Goal: Book appointment/travel/reservation

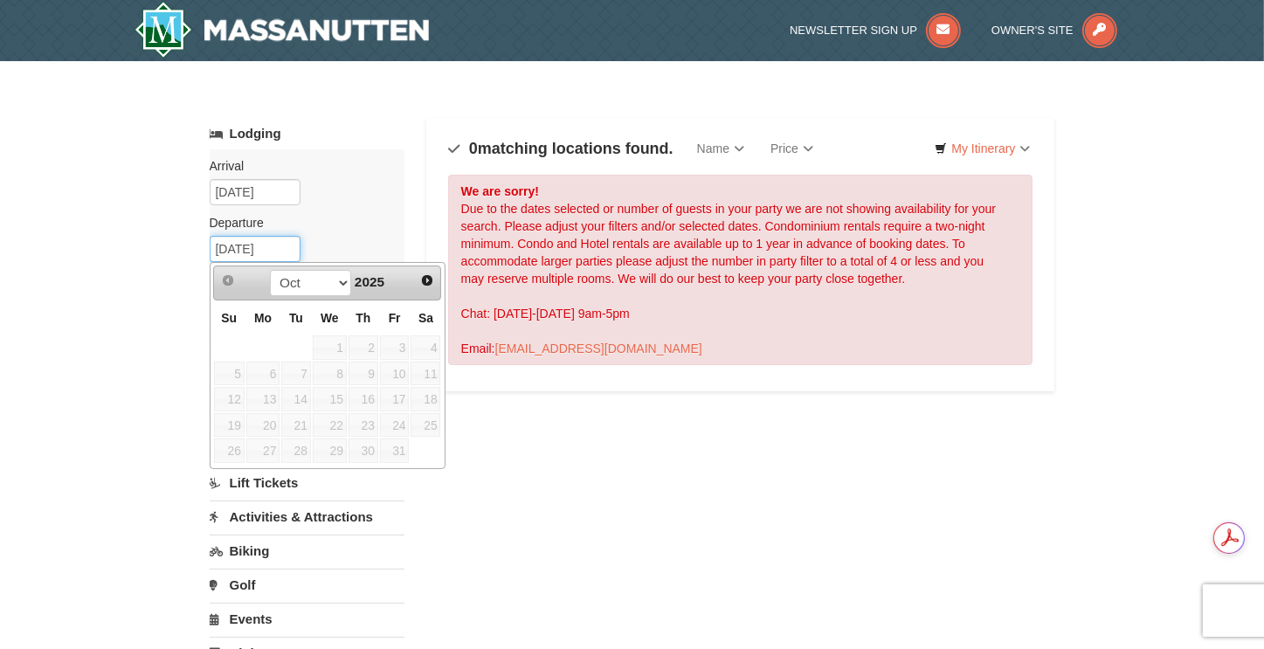
drag, startPoint x: 243, startPoint y: 251, endPoint x: 98, endPoint y: 250, distance: 145.0
click at [98, 250] on div "× Categories Map List Filter My Itinerary Questions? [PHONE_NUMBER] Lodging Arr…" at bounding box center [632, 558] width 1264 height 995
click at [431, 279] on span "Next" at bounding box center [427, 280] width 14 height 14
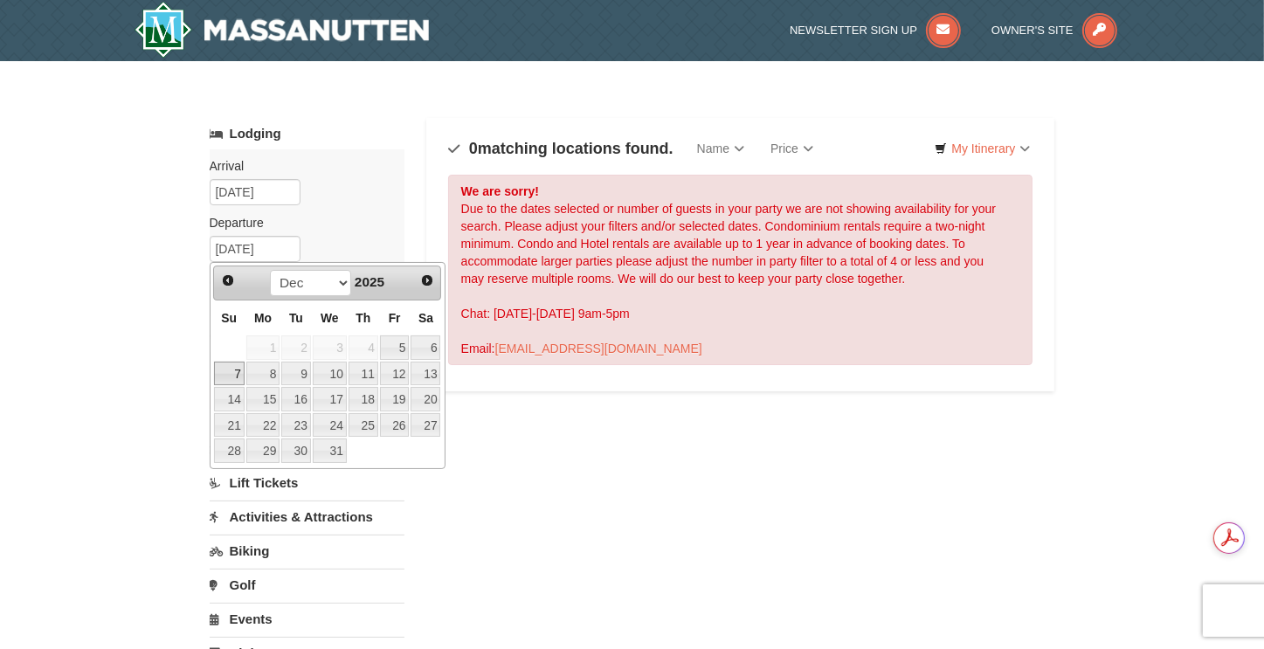
click at [227, 370] on link "7" at bounding box center [229, 374] width 31 height 24
type input "[DATE]"
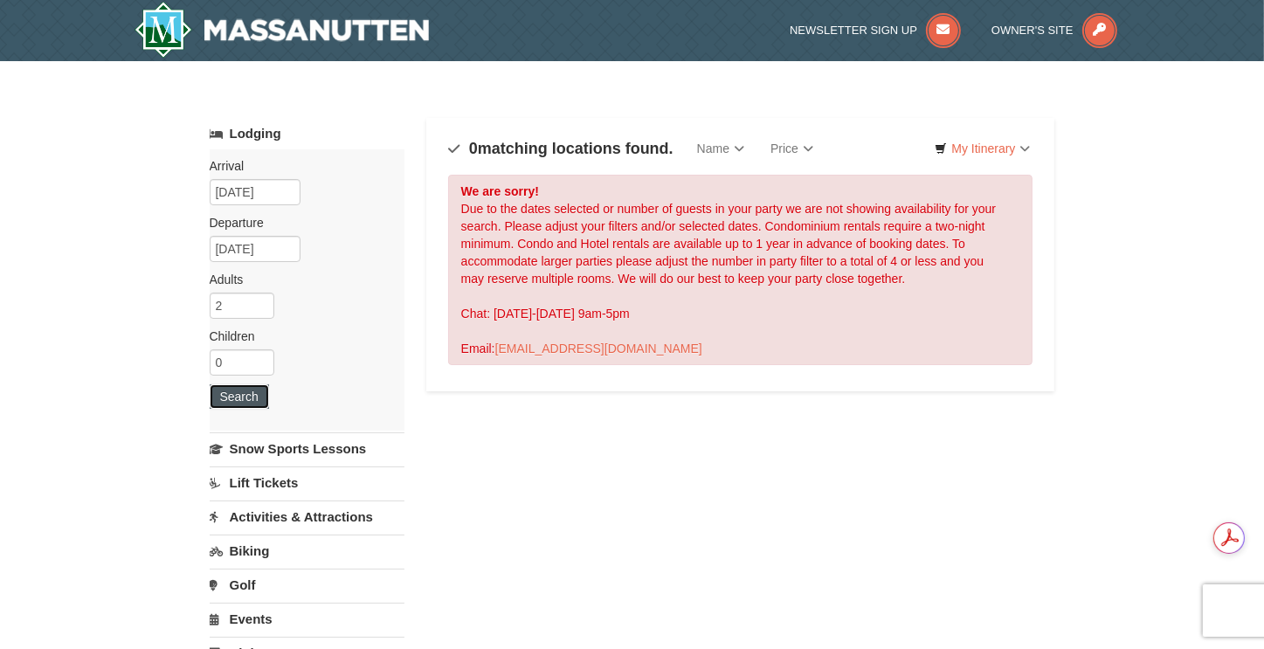
click at [237, 399] on button "Search" at bounding box center [239, 396] width 59 height 24
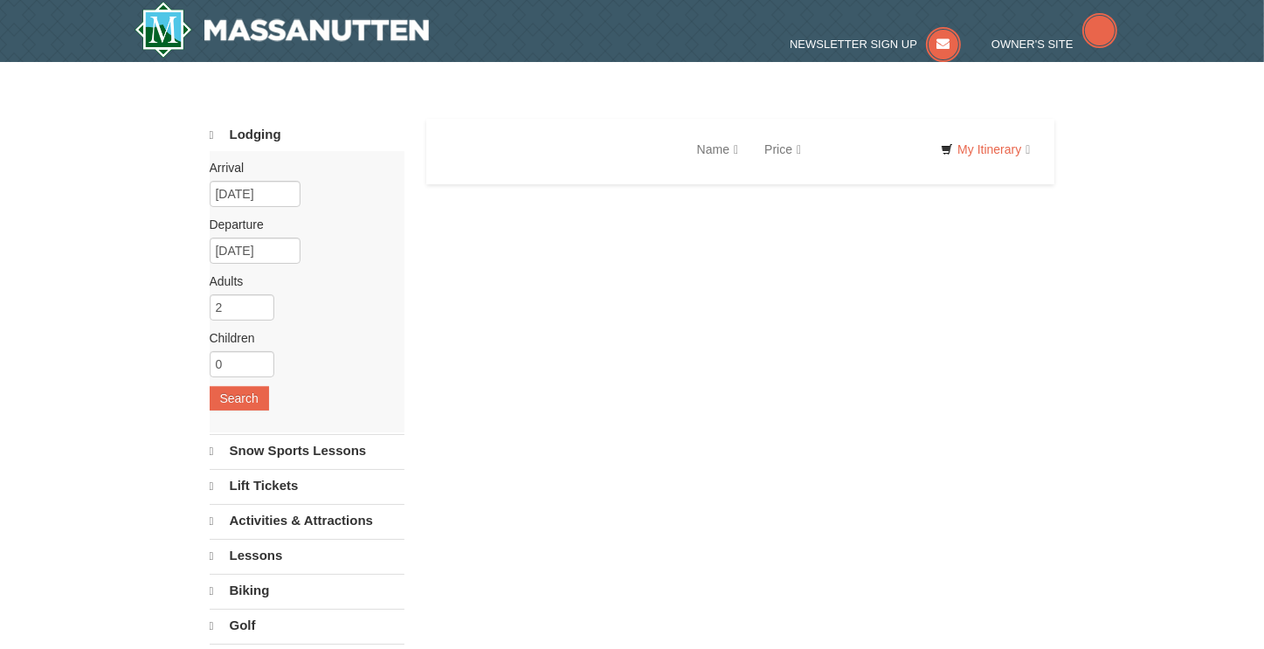
select select "10"
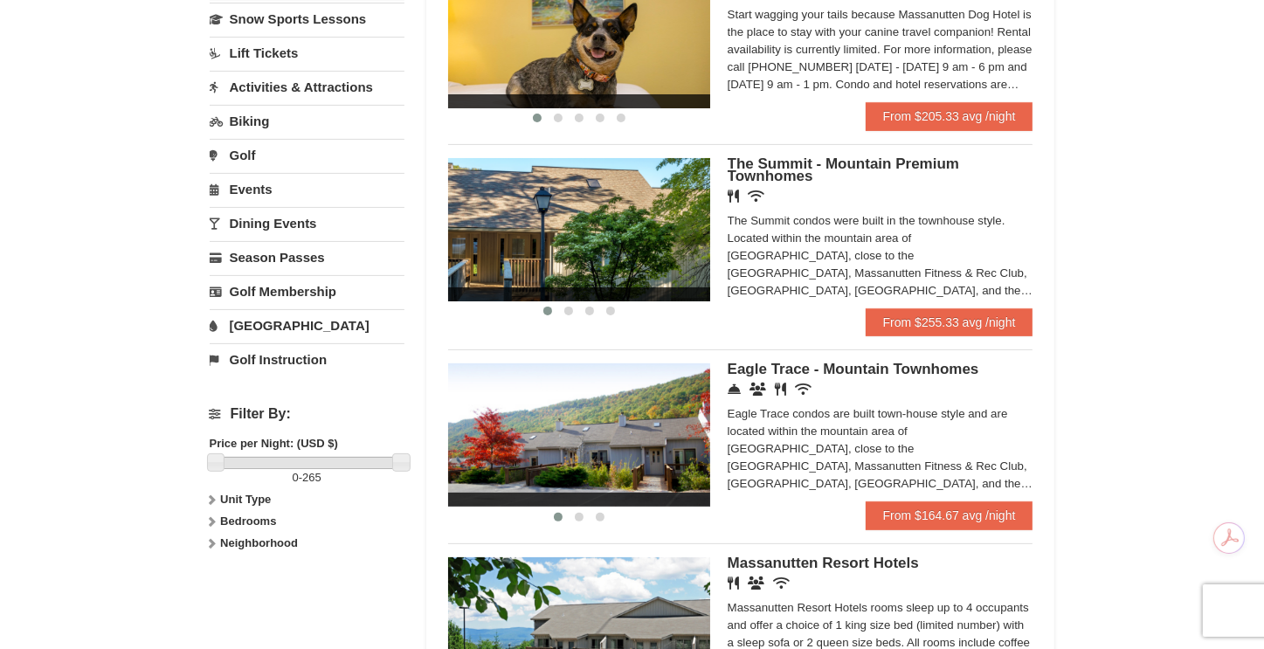
scroll to position [87, 0]
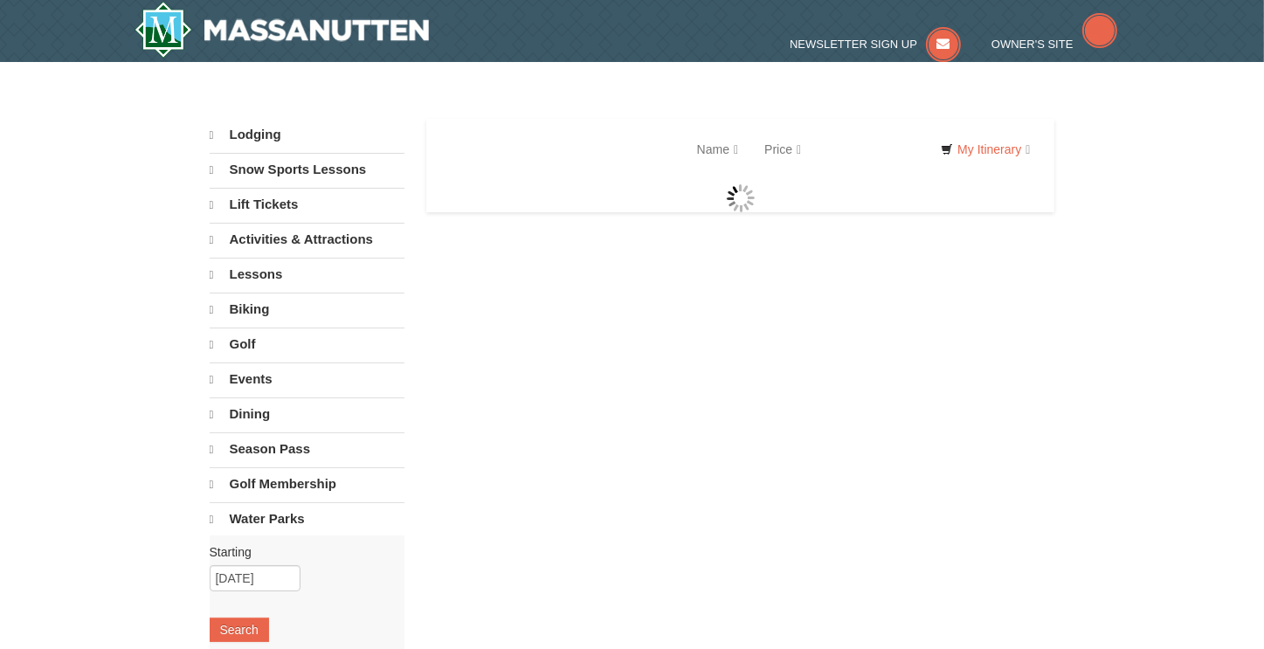
select select "10"
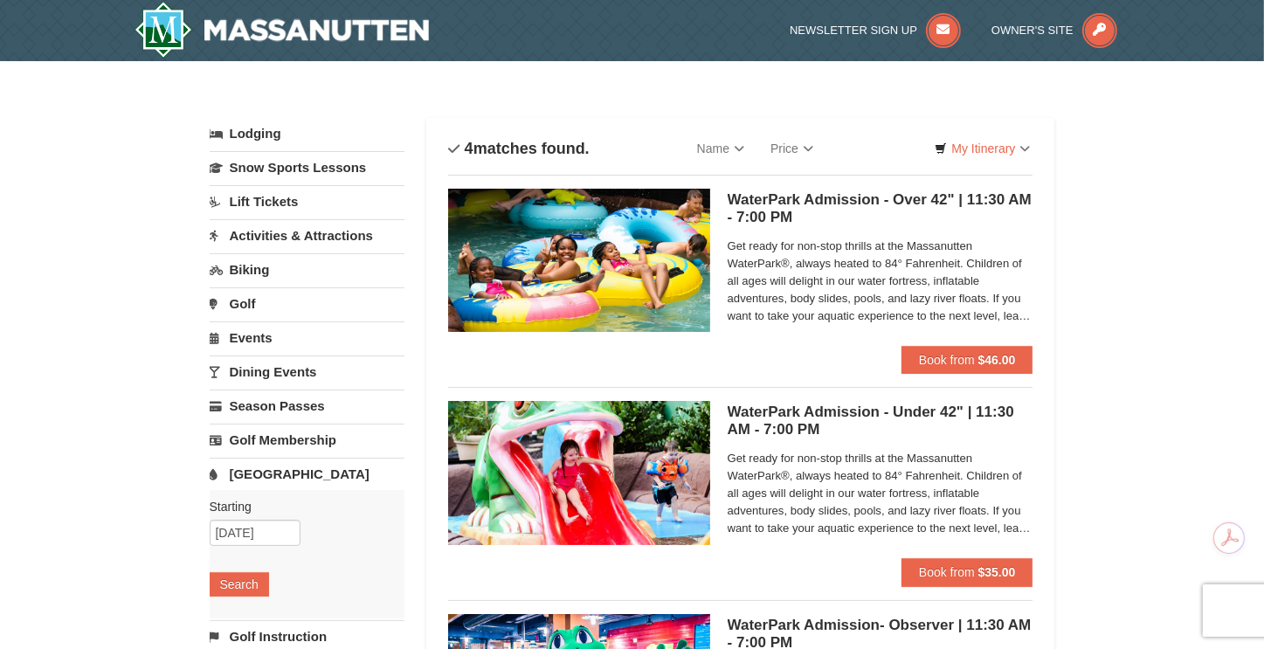
scroll to position [87, 0]
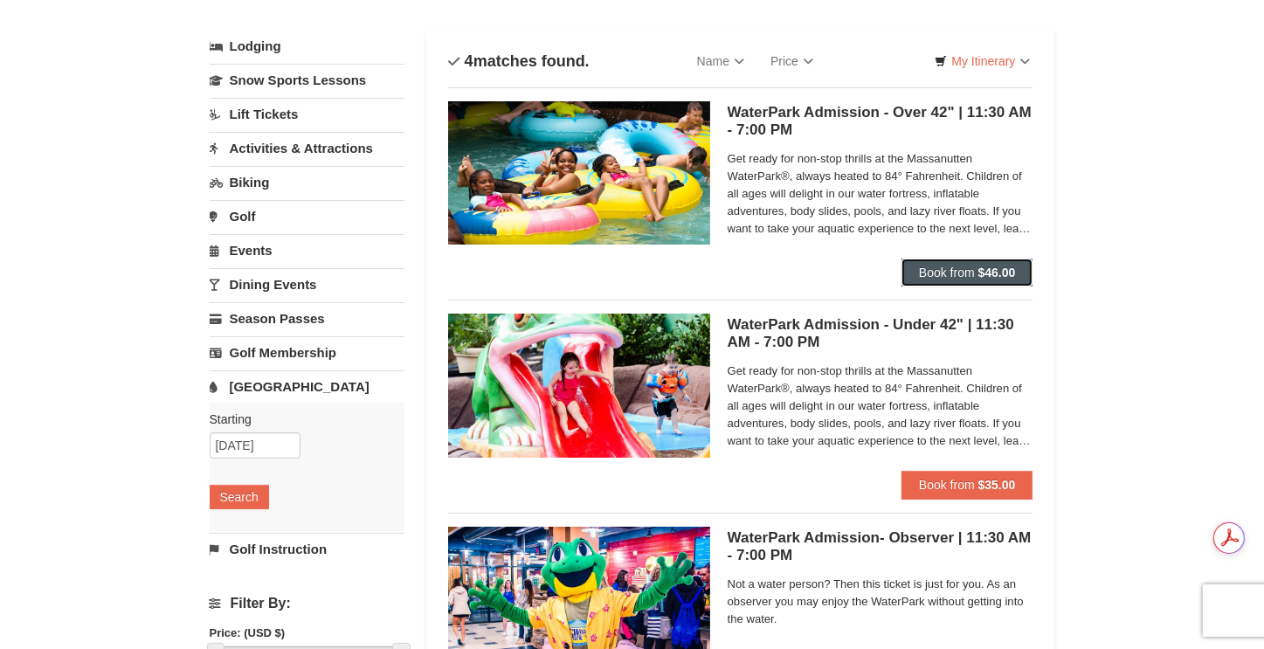
click at [994, 275] on strong "$46.00" at bounding box center [997, 272] width 38 height 14
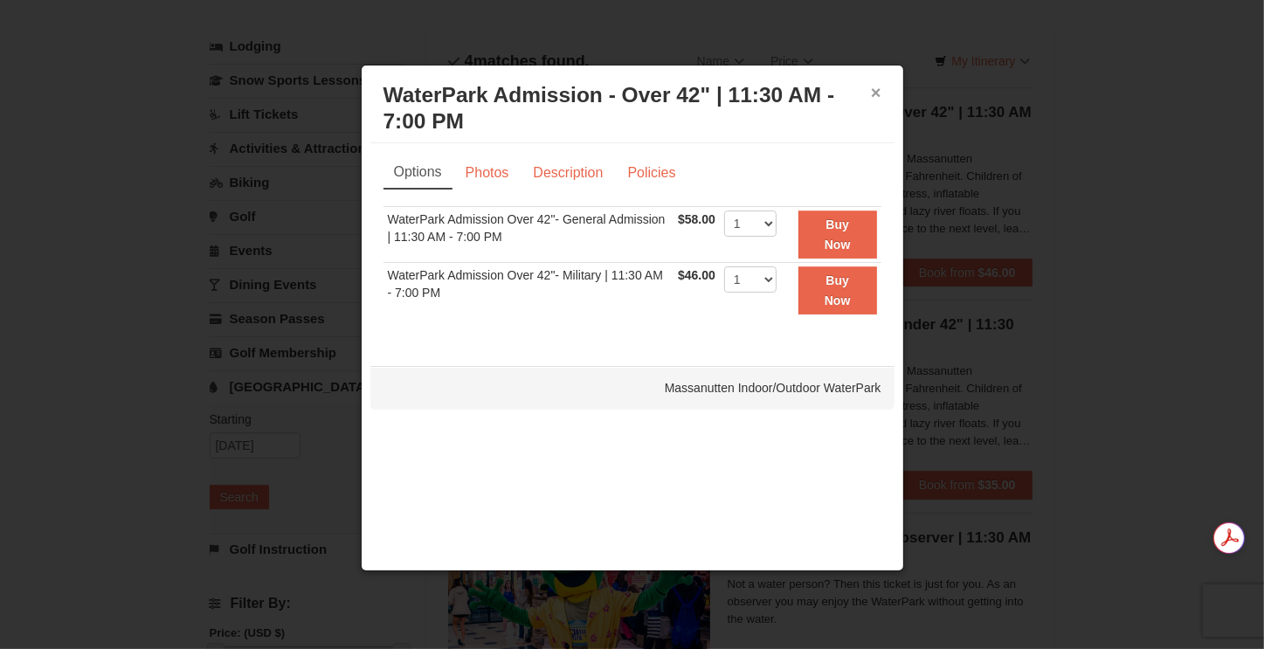
click at [874, 87] on button "×" at bounding box center [876, 92] width 10 height 17
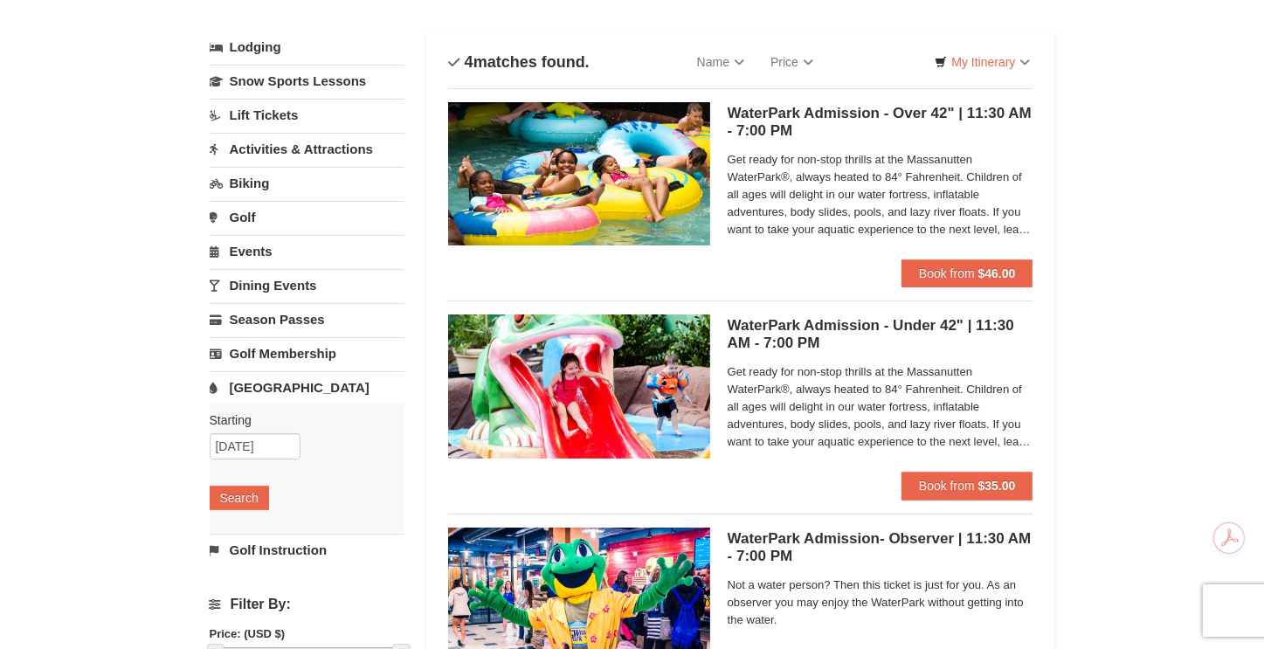
scroll to position [175, 0]
